Goal: Information Seeking & Learning: Understand process/instructions

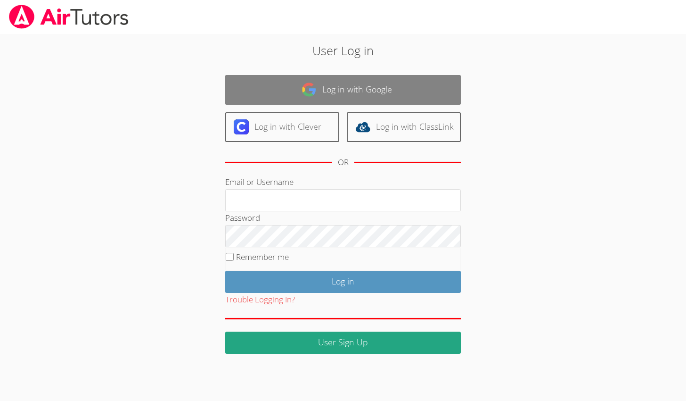
click at [316, 98] on link "Log in with Google" at bounding box center [343, 90] width 236 height 30
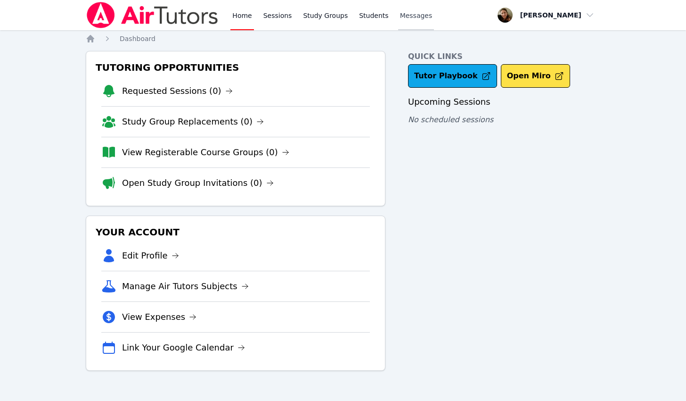
click at [403, 15] on span "Messages" at bounding box center [416, 15] width 33 height 9
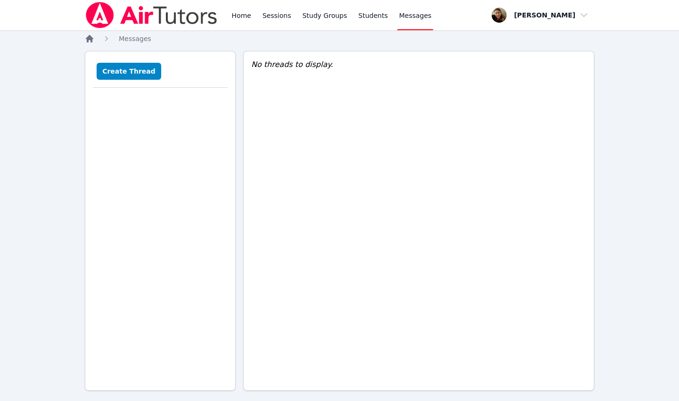
click at [92, 38] on icon "Breadcrumb" at bounding box center [90, 39] width 8 height 8
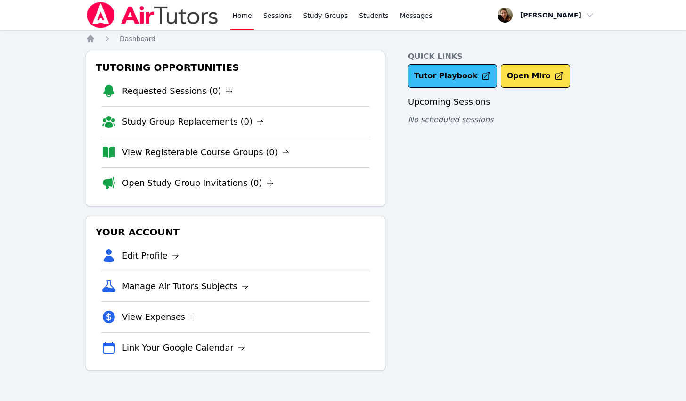
click at [422, 77] on link "Tutor Playbook" at bounding box center [452, 76] width 89 height 24
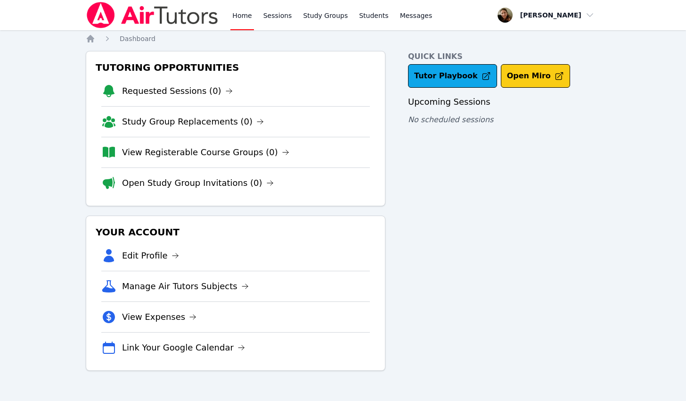
click at [518, 77] on button "Open Miro" at bounding box center [535, 76] width 69 height 24
